Goal: Information Seeking & Learning: Learn about a topic

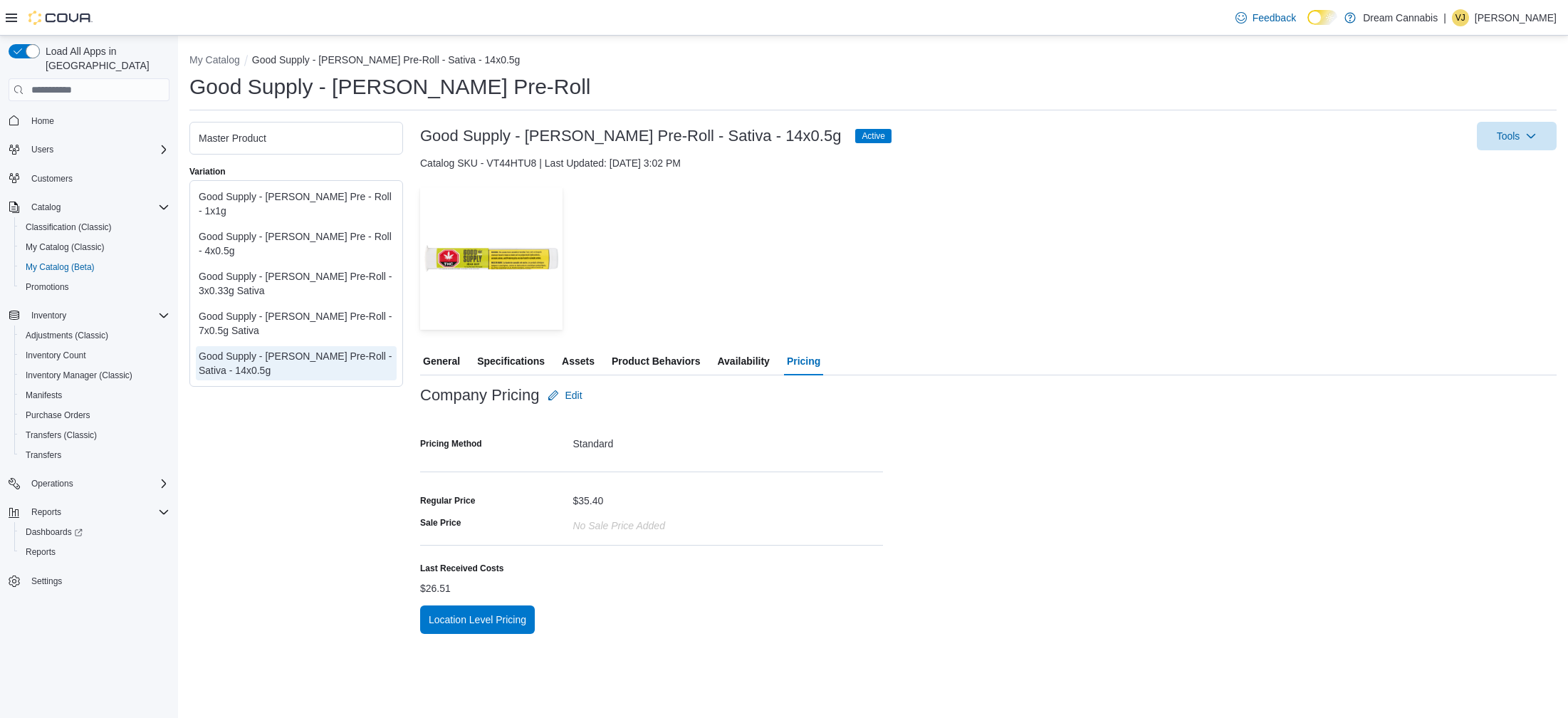
click at [761, 364] on span "Availability" at bounding box center [743, 361] width 52 height 28
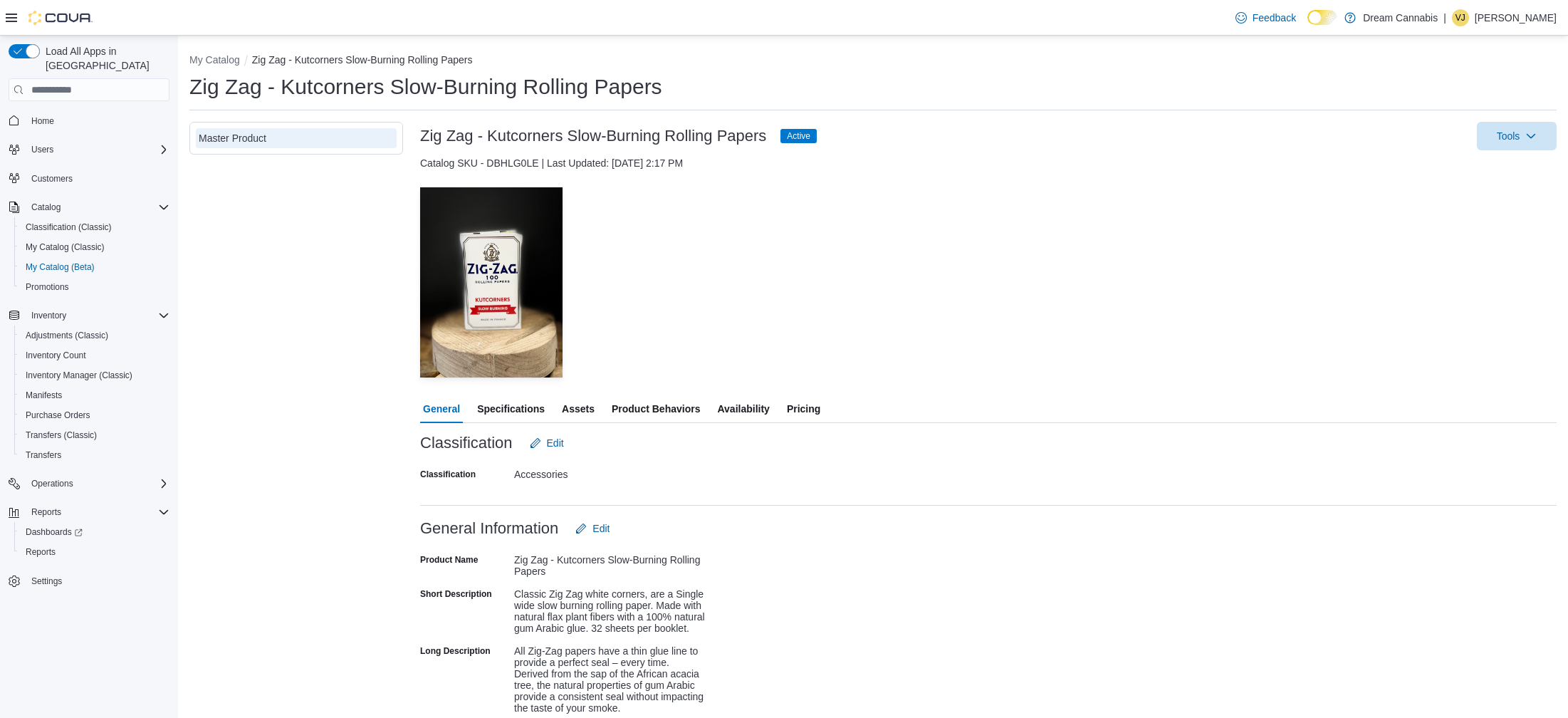
drag, startPoint x: 0, startPoint y: 0, endPoint x: 818, endPoint y: 415, distance: 917.3
click at [818, 415] on span "Pricing" at bounding box center [804, 409] width 34 height 28
